Goal: Task Accomplishment & Management: Use online tool/utility

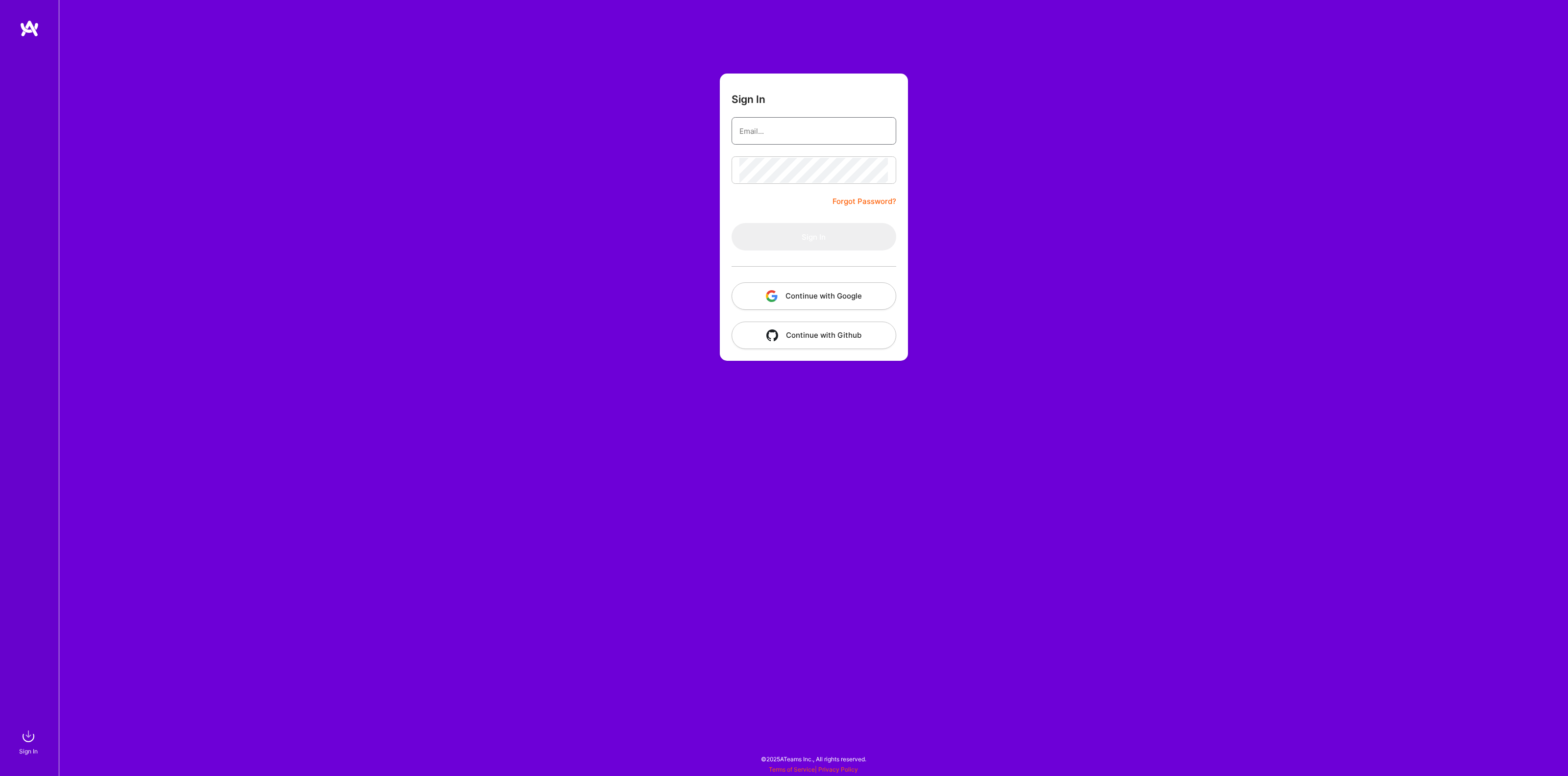
type input "[EMAIL_ADDRESS][DOMAIN_NAME]"
click at [786, 238] on button "Sign In" at bounding box center [814, 236] width 165 height 27
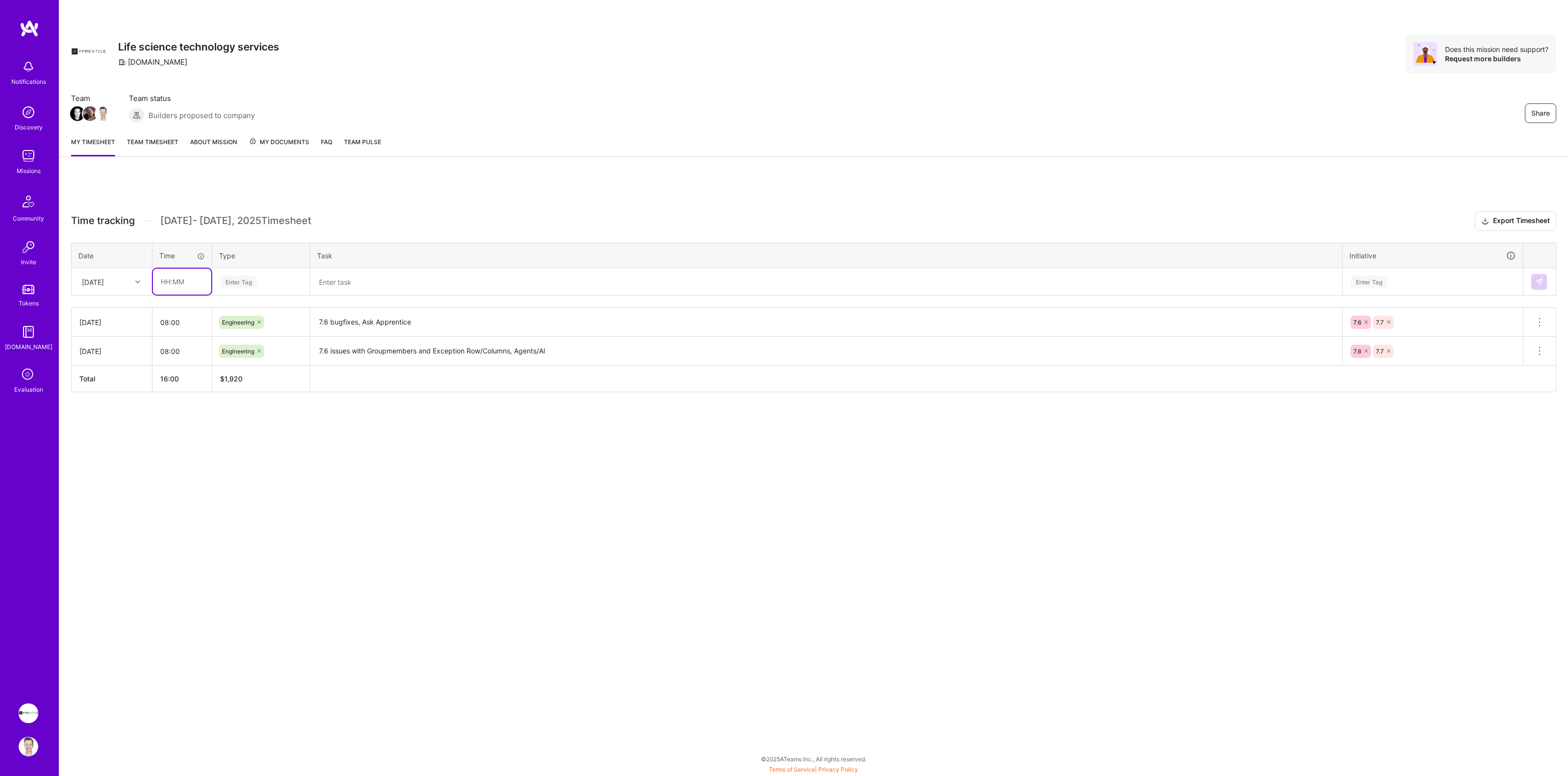
click at [170, 283] on input "text" at bounding box center [182, 281] width 59 height 26
type input "08:00"
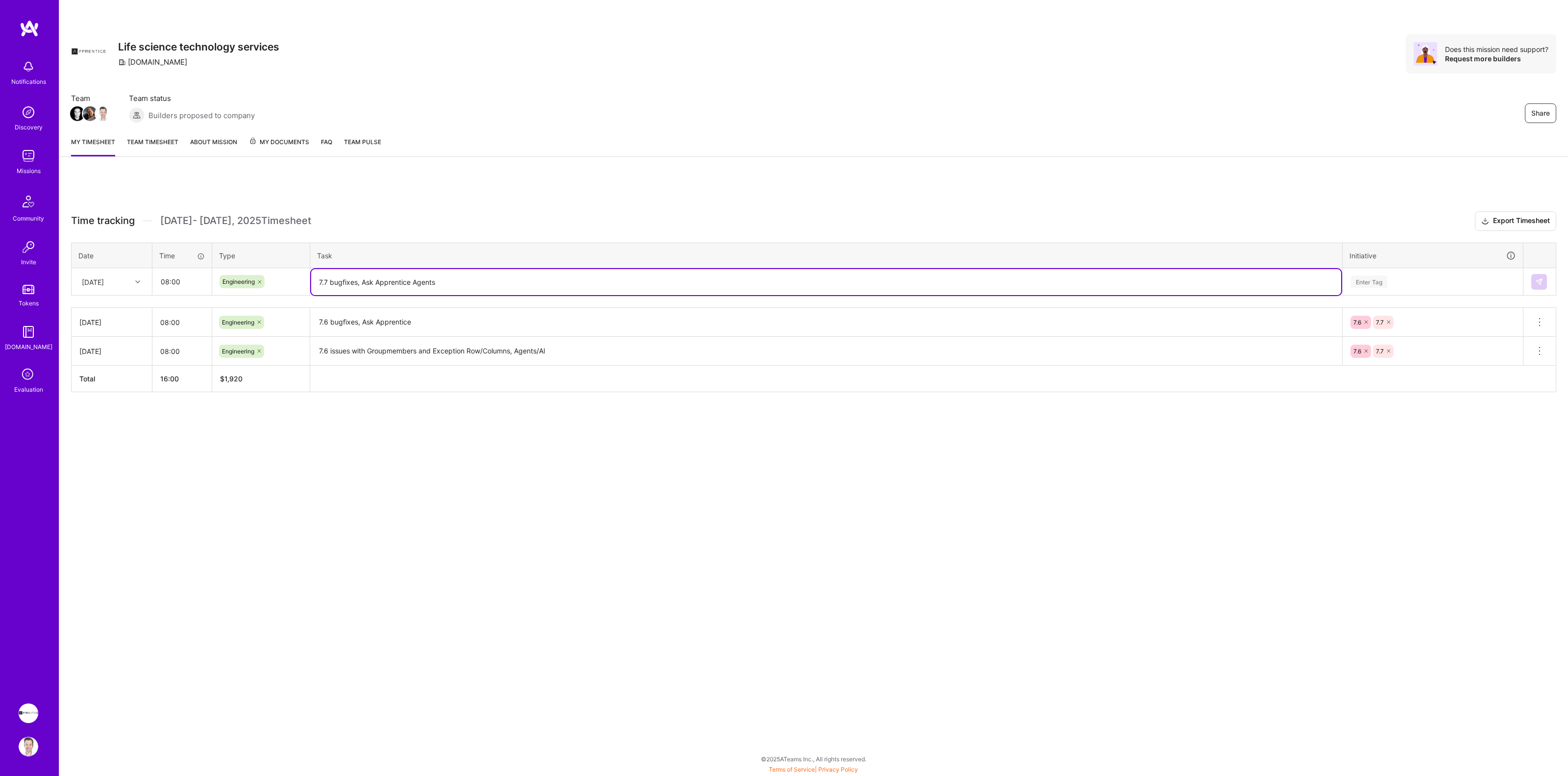
type textarea "7.7 bugfixes, Ask Apprentice Agents"
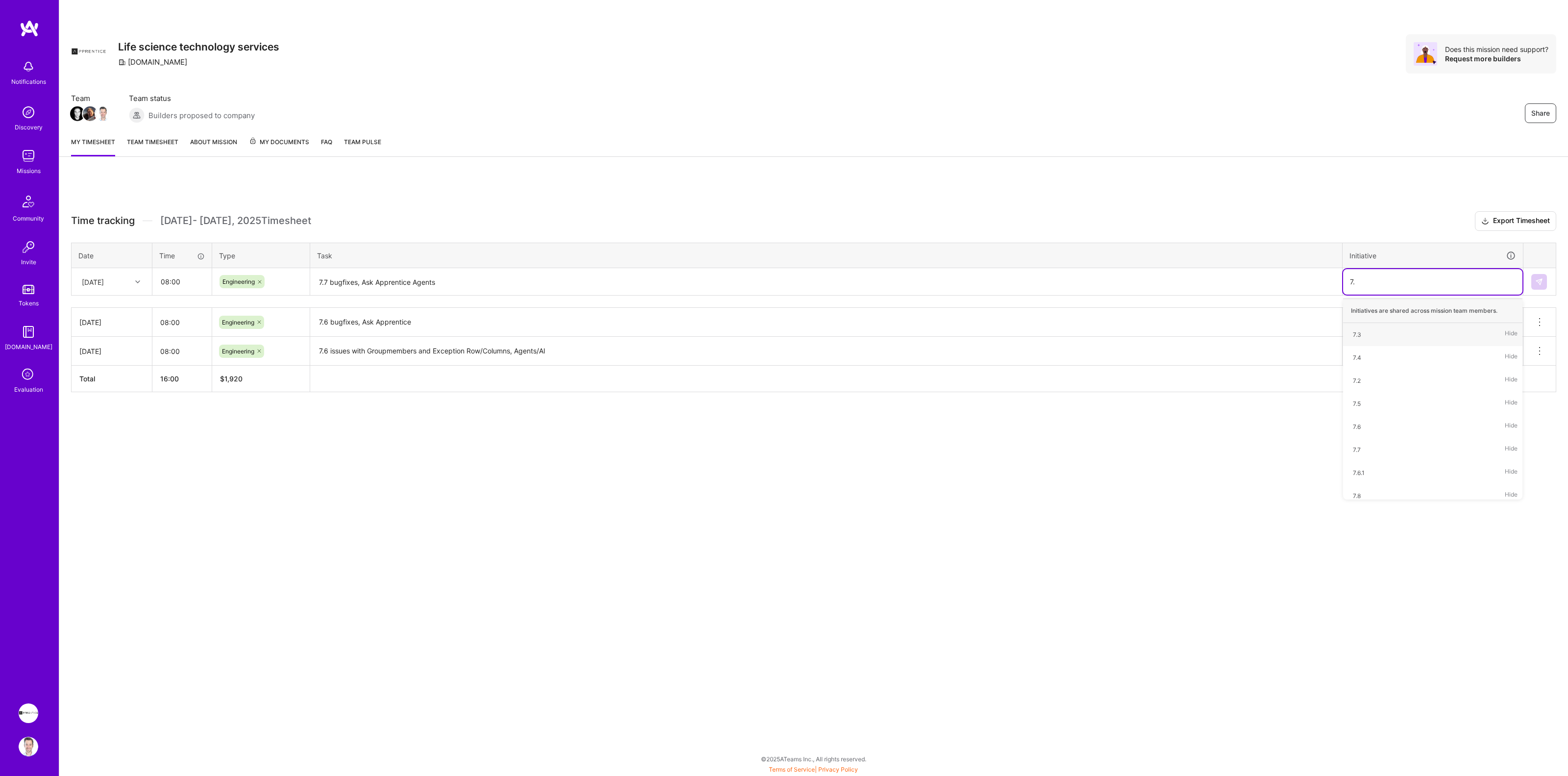
type input "7.6"
type input "7.7"
click at [1537, 280] on img at bounding box center [1539, 281] width 8 height 8
